Goal: Check status: Check status

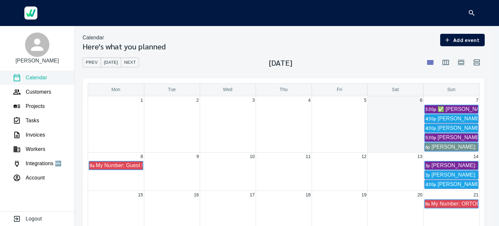
click at [31, 15] on img at bounding box center [30, 12] width 13 height 13
click at [39, 50] on icon at bounding box center [37, 45] width 12 height 12
click at [43, 179] on p "Account" at bounding box center [35, 178] width 19 height 8
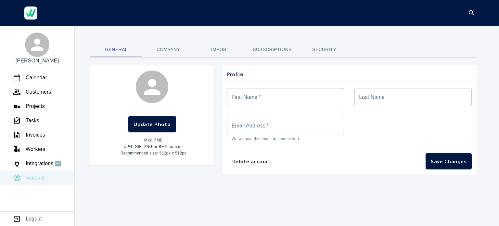
type input "*******"
type input "**********"
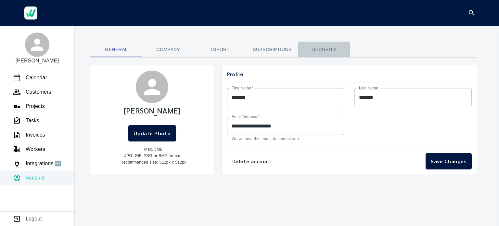
click at [325, 47] on span "Security" at bounding box center [324, 49] width 44 height 8
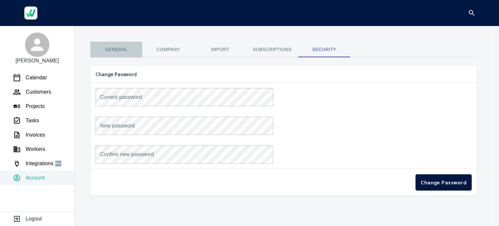
click at [117, 51] on span "General" at bounding box center [116, 49] width 44 height 8
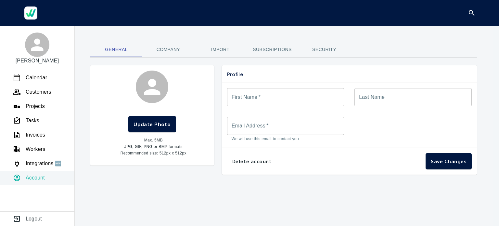
type input "*******"
type input "**********"
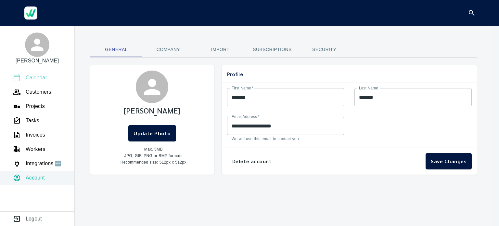
click at [42, 78] on p "Calendar" at bounding box center [36, 78] width 21 height 8
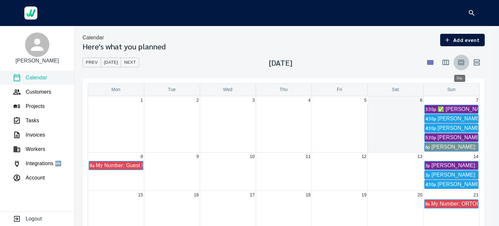
click at [460, 62] on icon "button" at bounding box center [461, 62] width 8 height 8
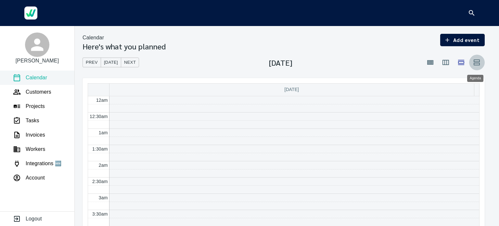
click at [475, 63] on icon "button" at bounding box center [476, 62] width 6 height 6
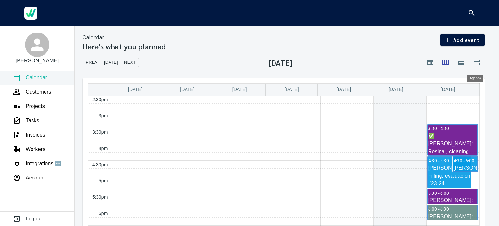
scroll to position [474, 0]
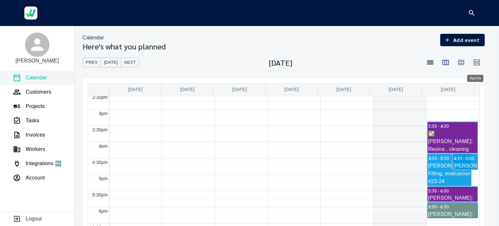
click at [462, 64] on icon "button" at bounding box center [461, 62] width 8 height 8
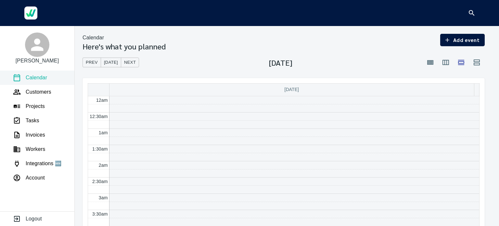
scroll to position [193, 0]
click at [444, 63] on icon "button" at bounding box center [445, 62] width 8 height 8
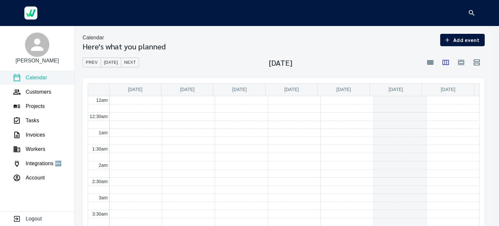
scroll to position [193, 0]
click at [460, 61] on icon "button" at bounding box center [461, 62] width 6 height 5
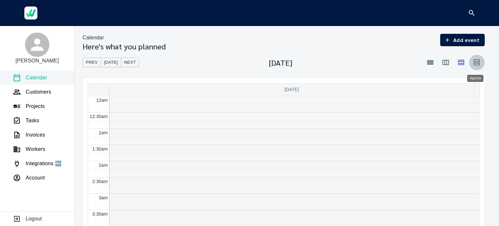
click at [474, 61] on icon "button" at bounding box center [476, 62] width 6 height 6
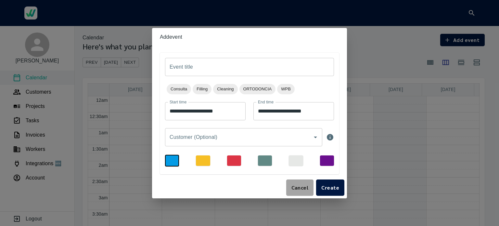
click at [305, 188] on span "Cancel" at bounding box center [299, 187] width 17 height 9
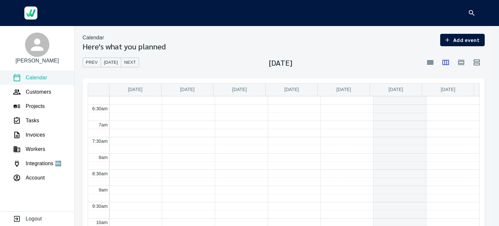
scroll to position [371, 0]
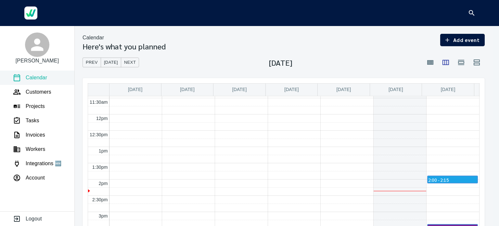
click at [459, 183] on div "12am 12:30am 1am 1:30am 2am 2:30am 3am 3:30am 4am 4:30am 5am 5:30am 6am 6:30am …" at bounding box center [283, 114] width 391 height 779
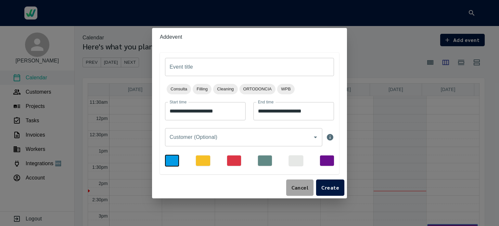
click at [301, 188] on span "Cancel" at bounding box center [299, 187] width 17 height 9
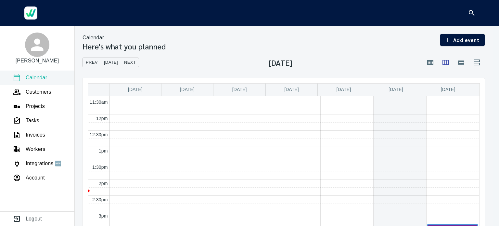
click at [451, 89] on span "[DATE]" at bounding box center [447, 89] width 15 height 5
click at [478, 61] on icon "button" at bounding box center [476, 62] width 6 height 6
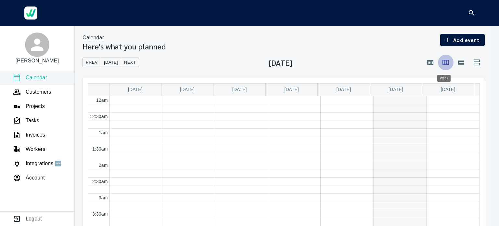
click at [443, 63] on icon "button" at bounding box center [445, 62] width 8 height 8
click at [461, 63] on icon "button" at bounding box center [461, 62] width 8 height 8
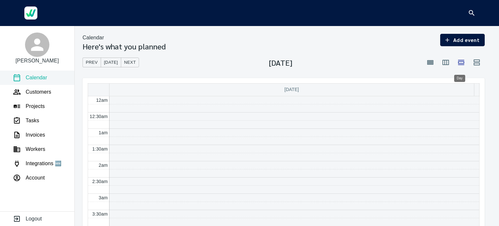
scroll to position [193, 0]
click at [427, 65] on icon "button" at bounding box center [430, 62] width 8 height 8
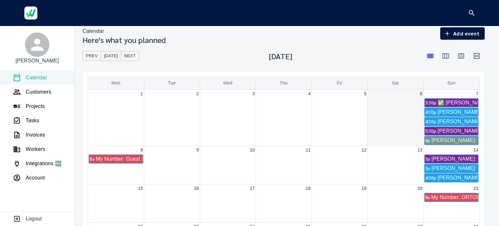
scroll to position [9, 0]
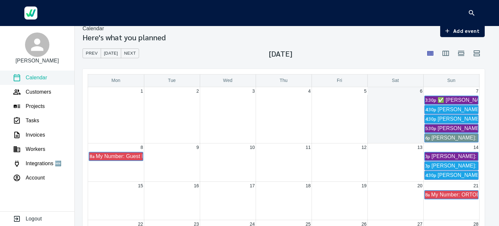
click at [451, 109] on span "[PERSON_NAME]: Filling, evaluacion #23-24" at bounding box center [490, 109] width 106 height 6
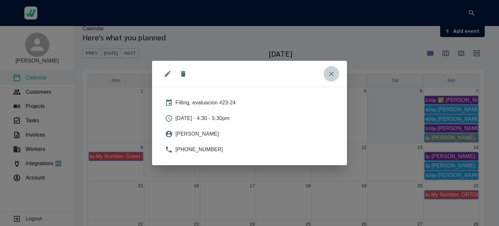
click at [333, 73] on icon "close" at bounding box center [331, 74] width 8 height 8
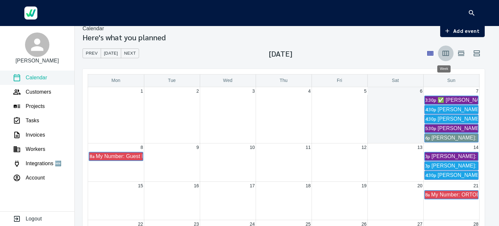
click at [445, 54] on icon "button" at bounding box center [445, 53] width 6 height 5
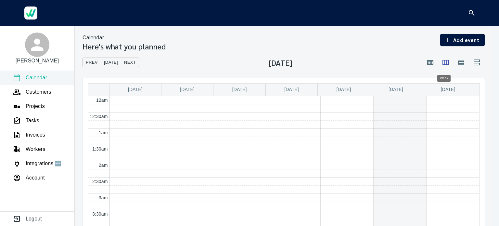
scroll to position [193, 0]
drag, startPoint x: 466, startPoint y: 91, endPoint x: 474, endPoint y: 100, distance: 12.7
click at [474, 100] on table "[DATE] [DATE] [DATE] [DATE] [DATE] [DATE] [DATE] 12am 12:30am 1am 1:30am 2am 2:…" at bounding box center [283, 213] width 391 height 260
click at [447, 91] on span "[DATE]" at bounding box center [447, 89] width 15 height 5
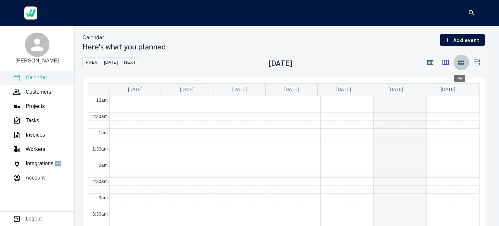
click at [460, 62] on icon "button" at bounding box center [461, 62] width 8 height 8
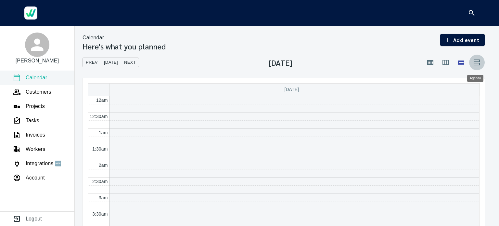
click at [473, 60] on icon "button" at bounding box center [477, 62] width 8 height 8
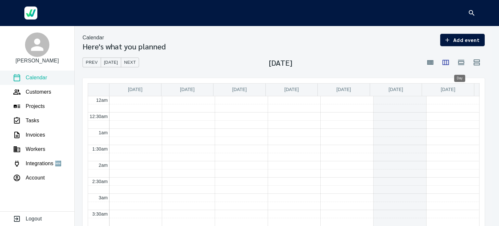
click at [463, 63] on icon "button" at bounding box center [461, 62] width 8 height 8
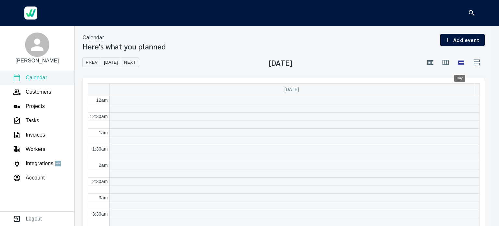
scroll to position [193, 0]
click at [129, 60] on span "Next" at bounding box center [130, 62] width 12 height 7
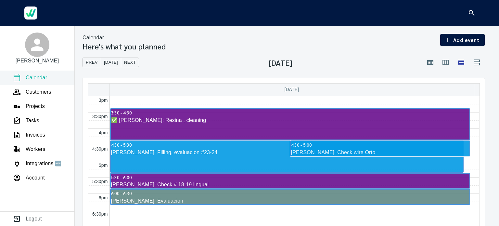
scroll to position [486, 0]
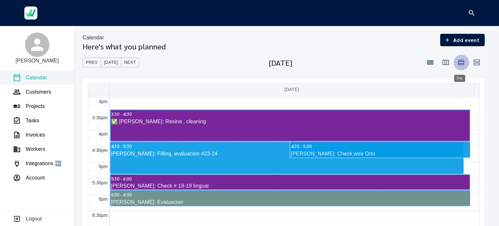
click at [463, 62] on icon "button" at bounding box center [461, 62] width 8 height 8
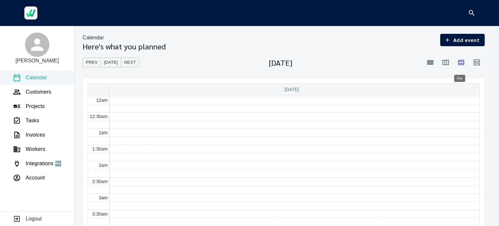
scroll to position [193, 0]
click at [90, 61] on span "Prev" at bounding box center [92, 62] width 12 height 7
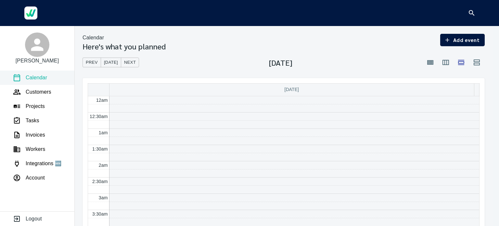
scroll to position [193, 0]
click at [130, 61] on span "Next" at bounding box center [130, 62] width 12 height 7
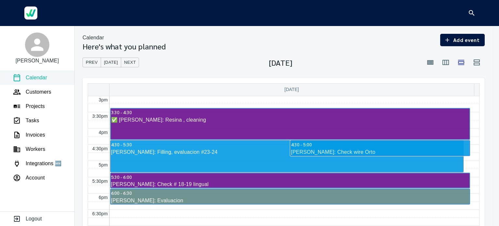
scroll to position [487, 0]
